Goal: Information Seeking & Learning: Learn about a topic

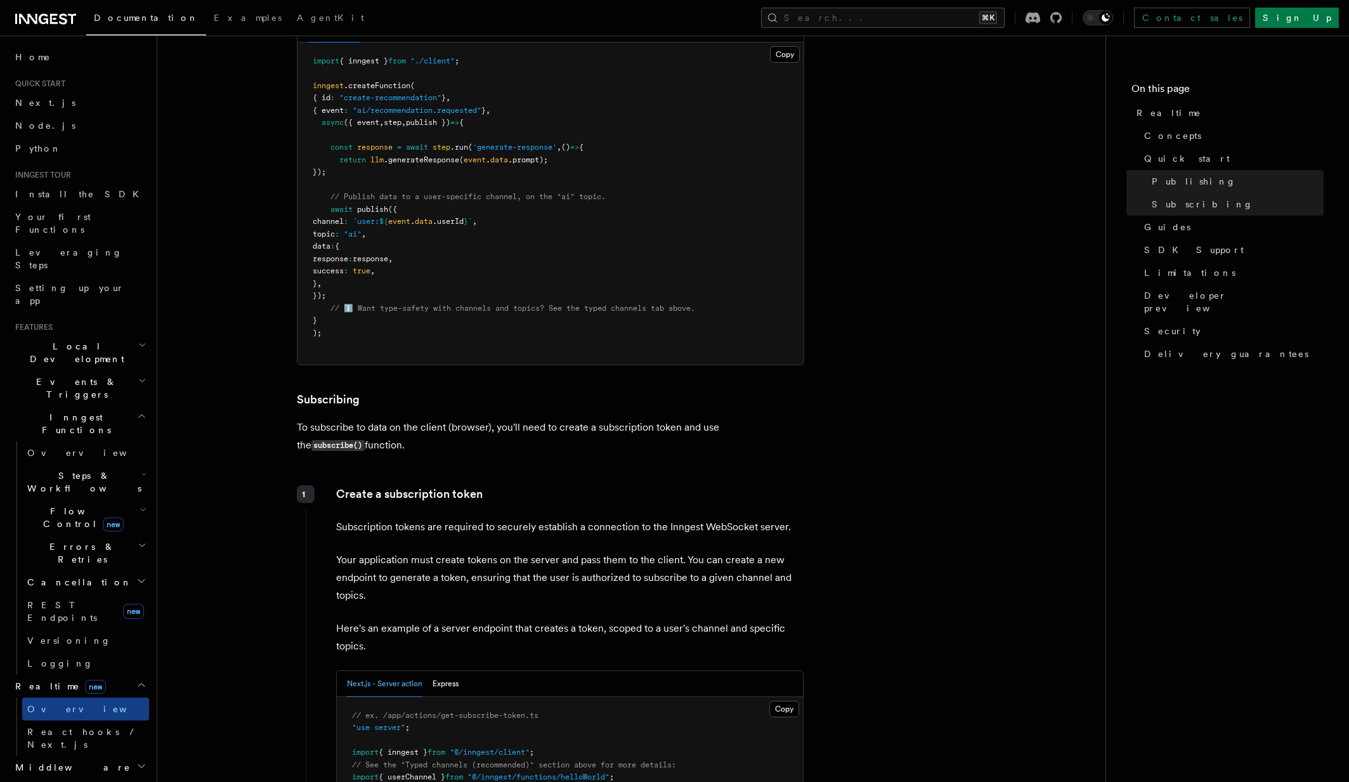
scroll to position [1327, 0]
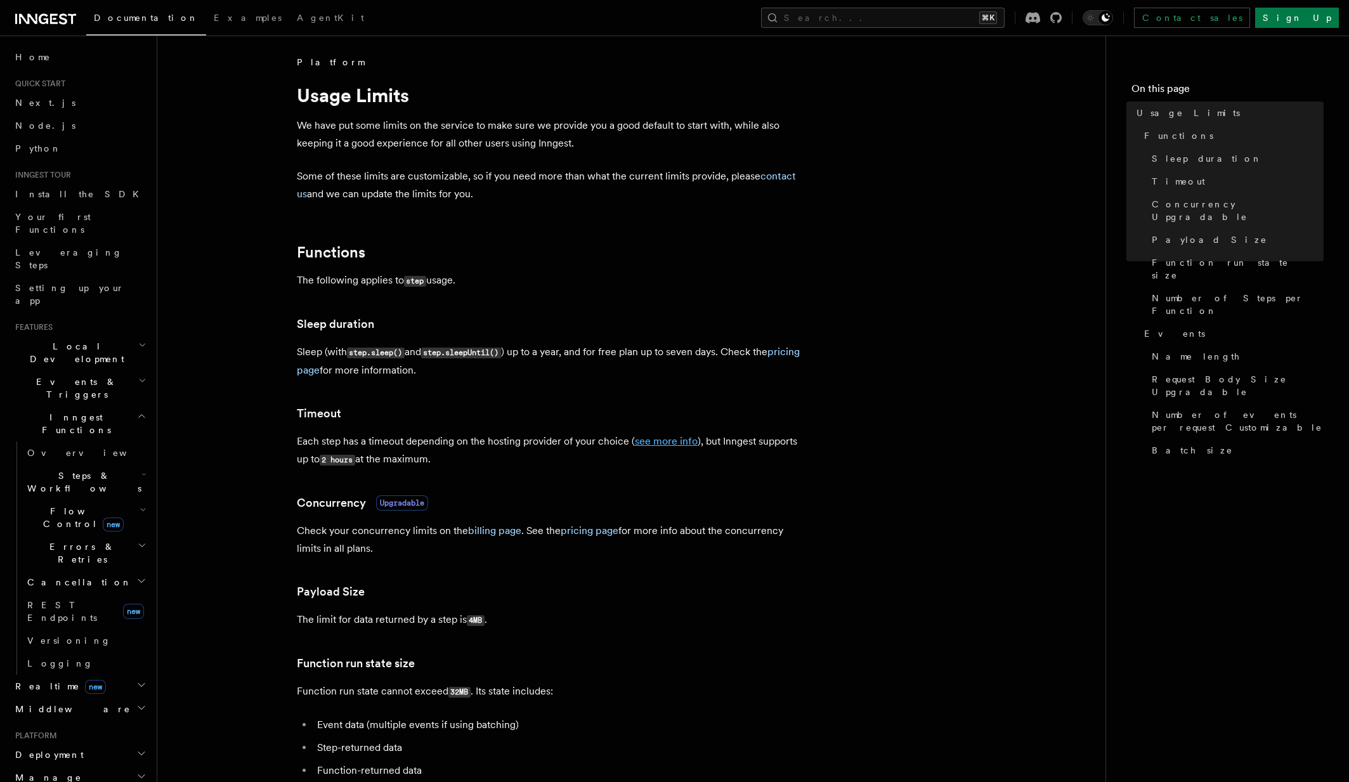
click at [664, 439] on link "see more info" at bounding box center [666, 441] width 63 height 12
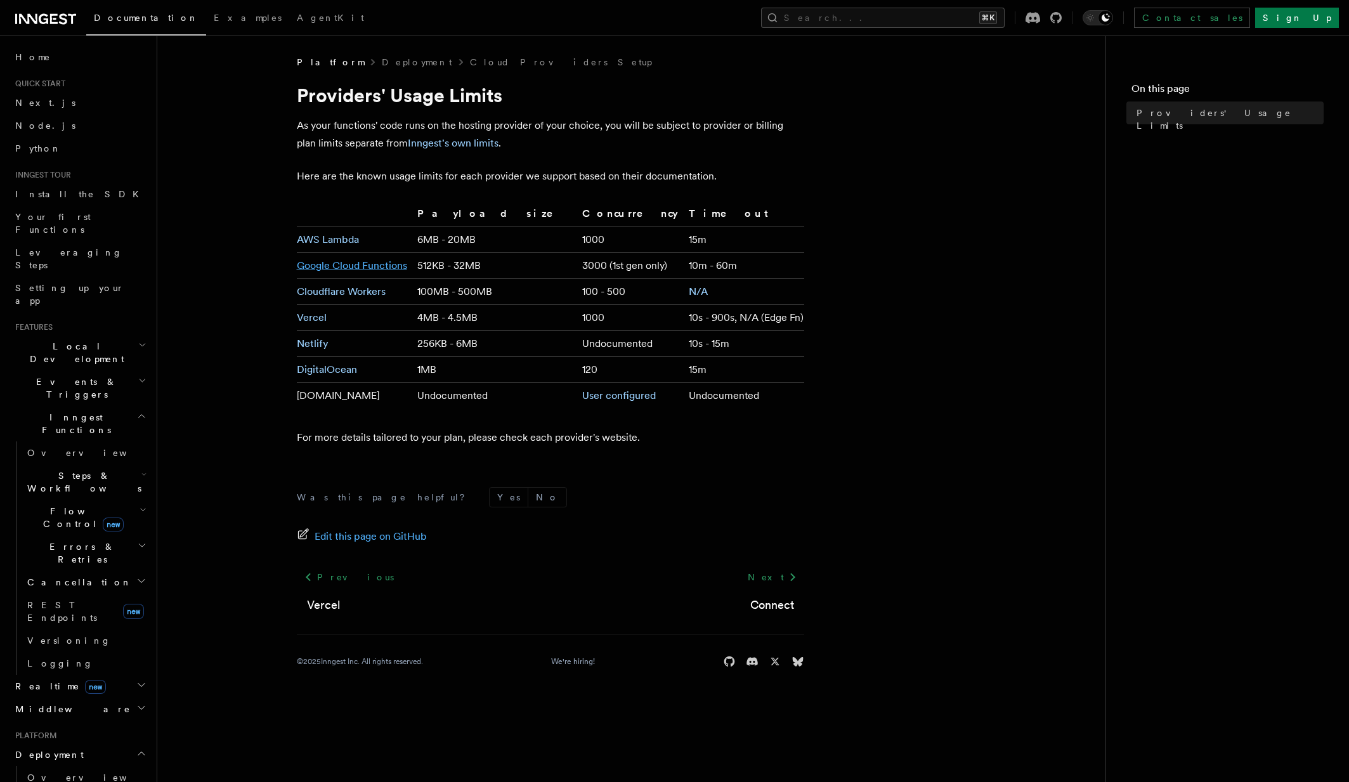
click at [368, 264] on link "Google Cloud Functions" at bounding box center [352, 265] width 110 height 12
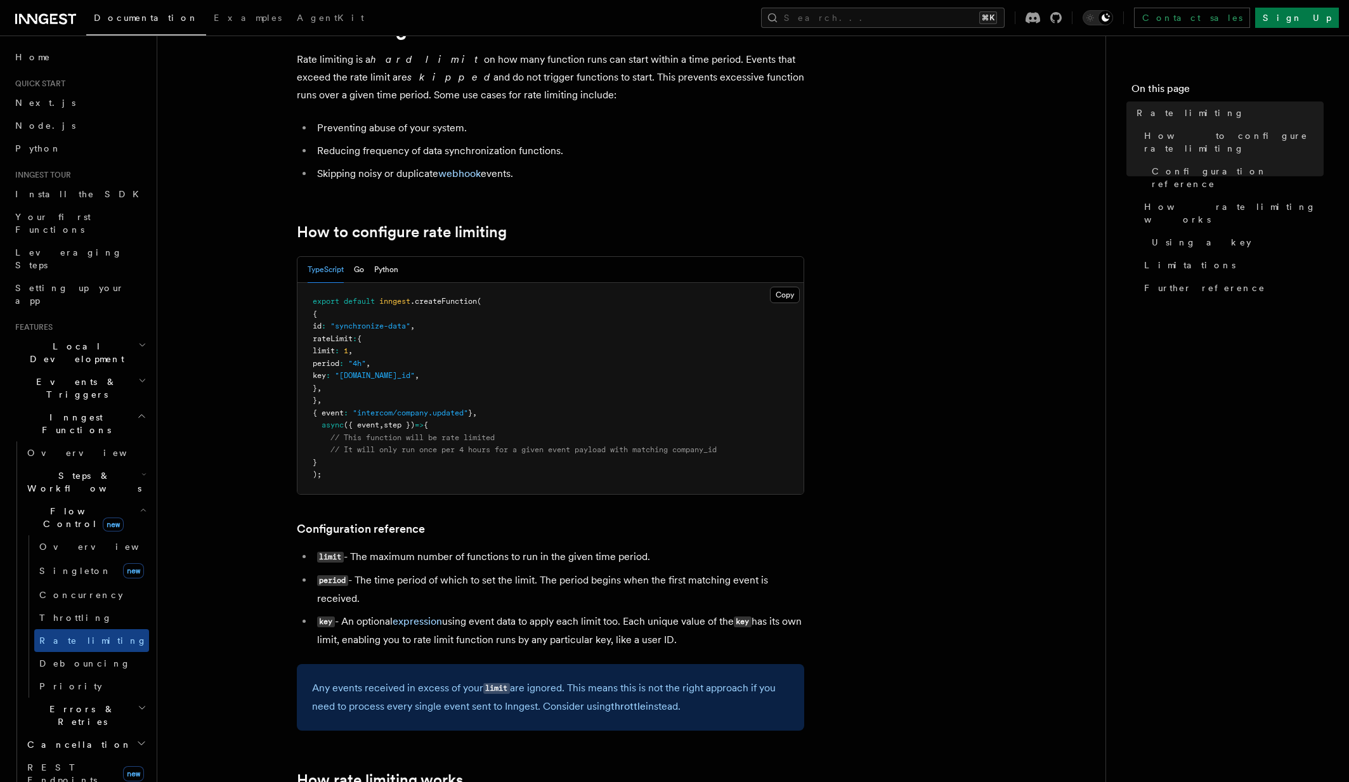
scroll to position [197, 0]
